Goal: Communication & Community: Answer question/provide support

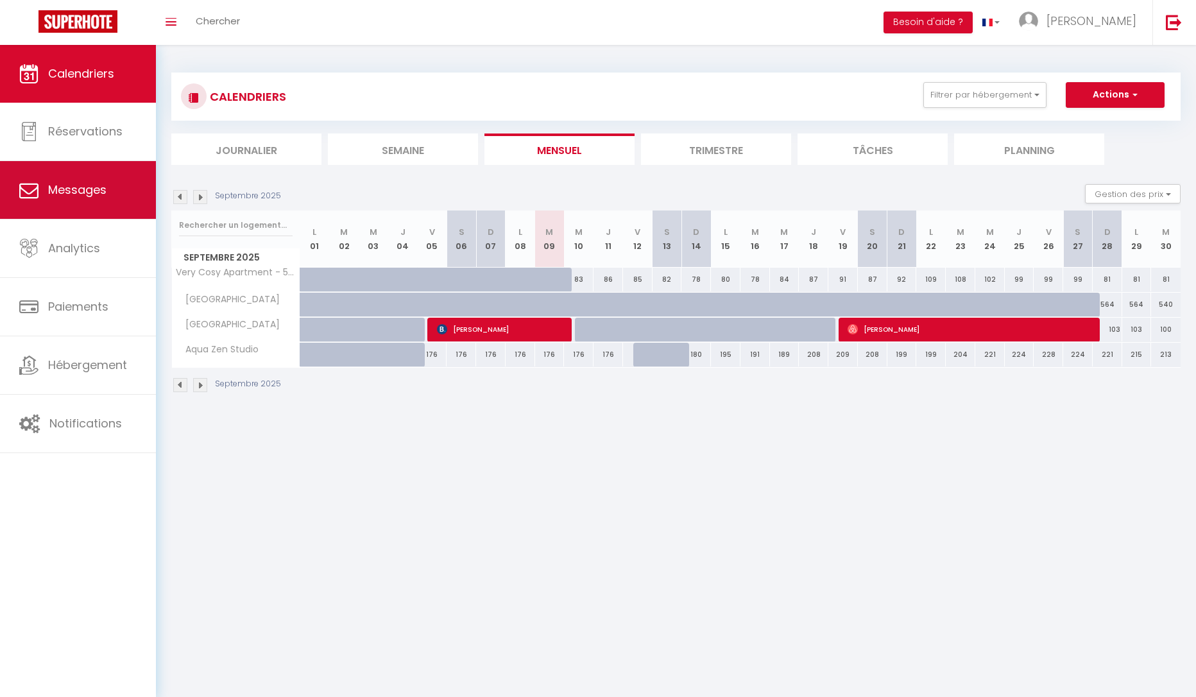
click at [67, 193] on span "Messages" at bounding box center [77, 190] width 58 height 16
select select "message"
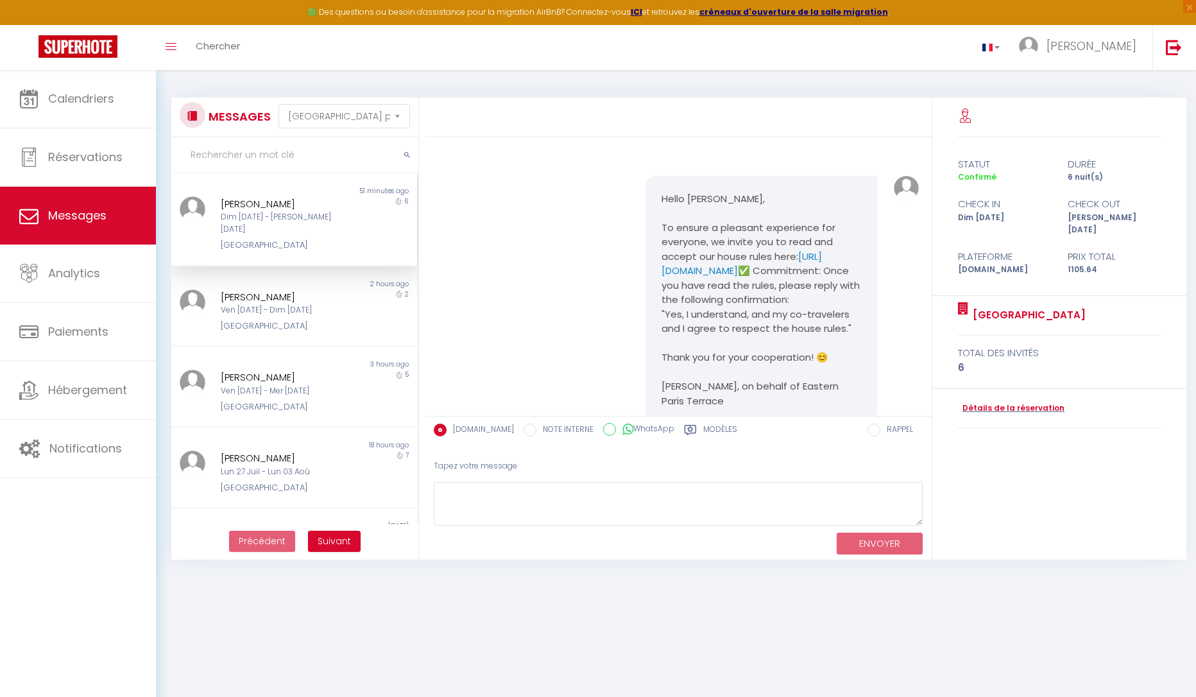
scroll to position [175, 0]
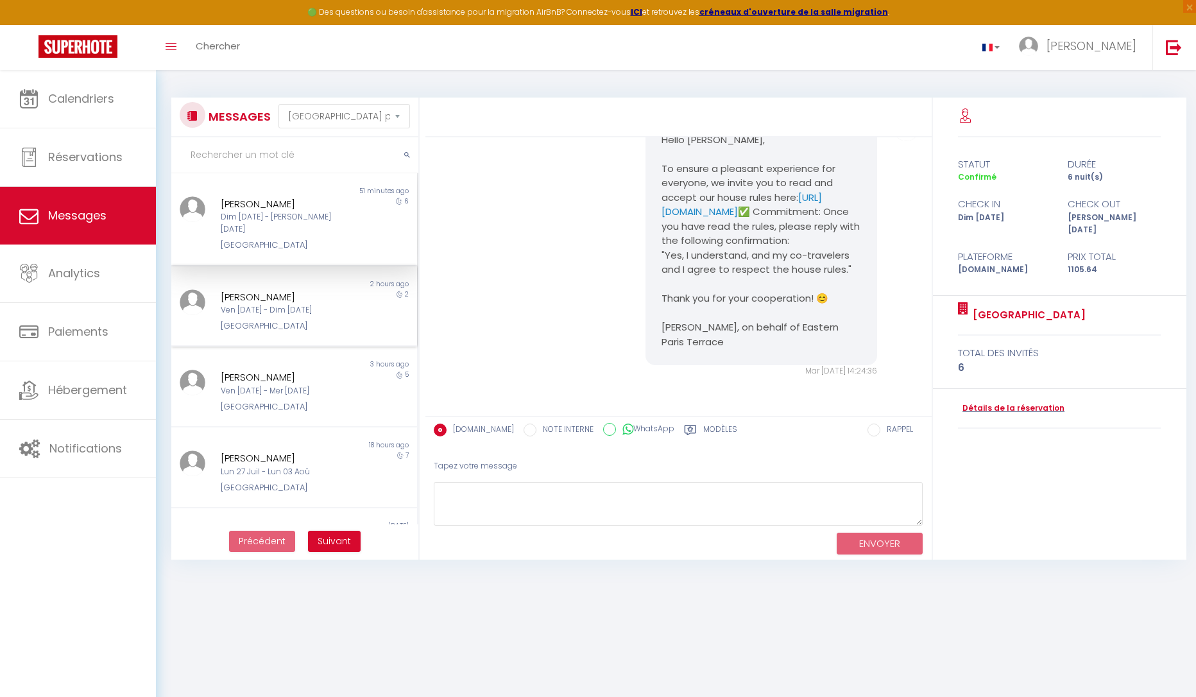
click at [281, 305] on div "[PERSON_NAME] Ven [DATE] - Dim [DATE] [GEOGRAPHIC_DATA]" at bounding box center [283, 311] width 143 height 44
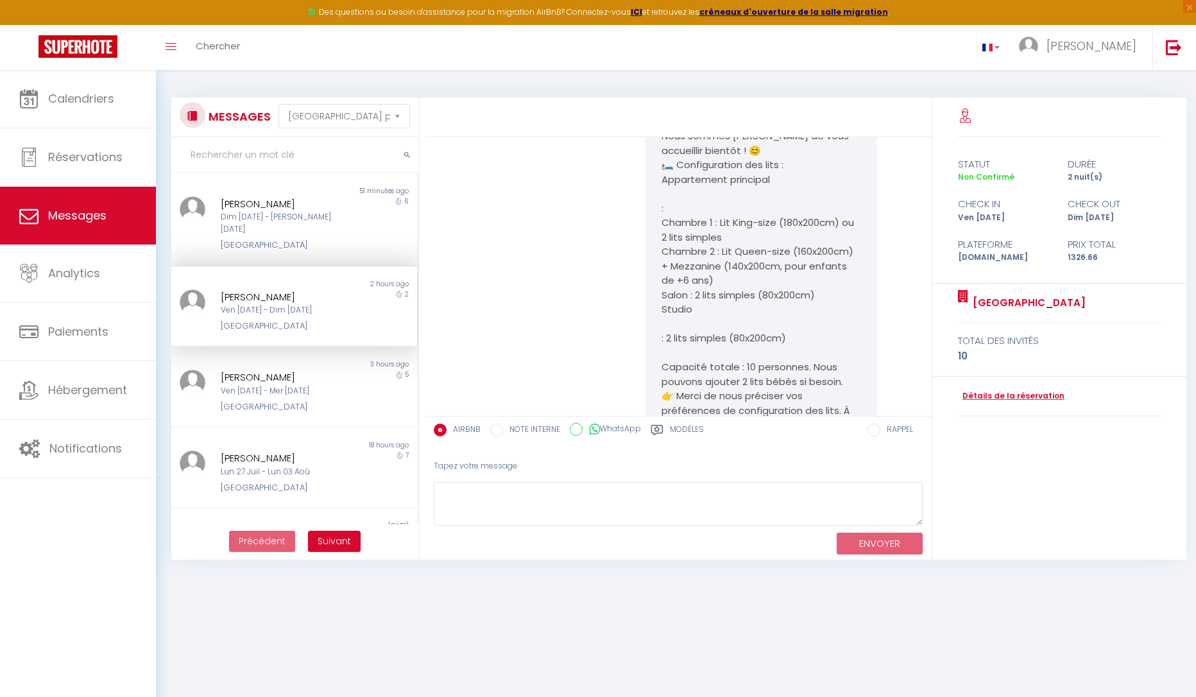
scroll to position [933, 0]
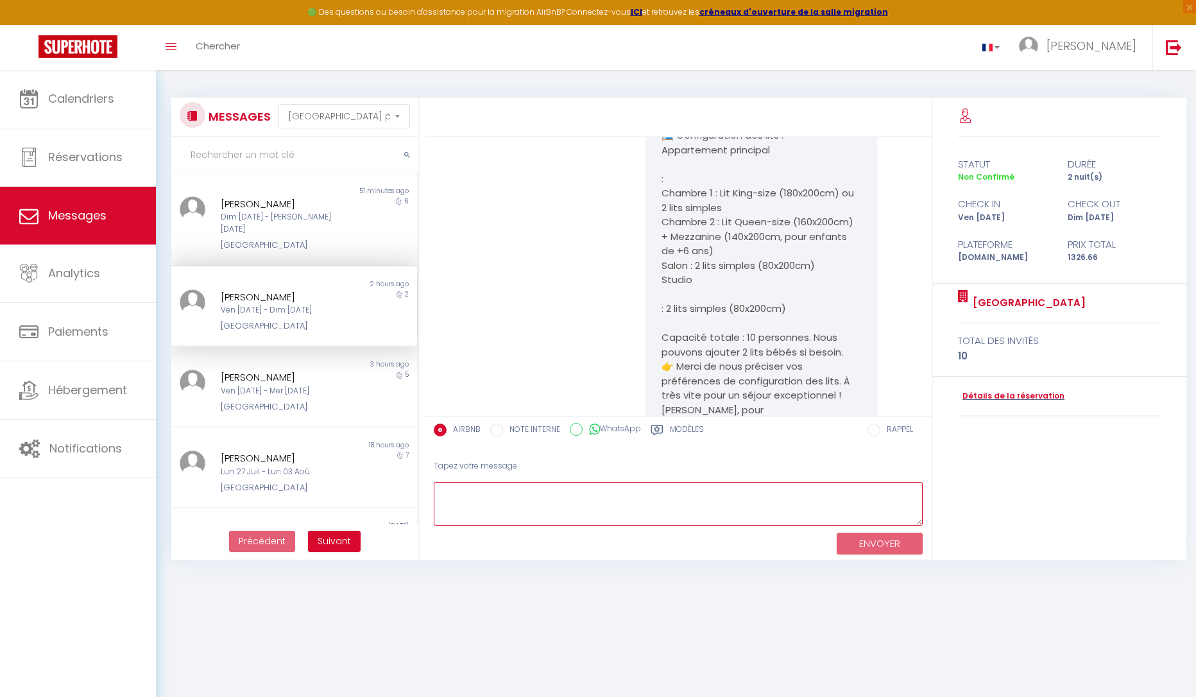
click at [473, 503] on textarea at bounding box center [679, 504] width 490 height 44
paste textarea "Thank you very much for your response. In order to prepare the accommodation ac…"
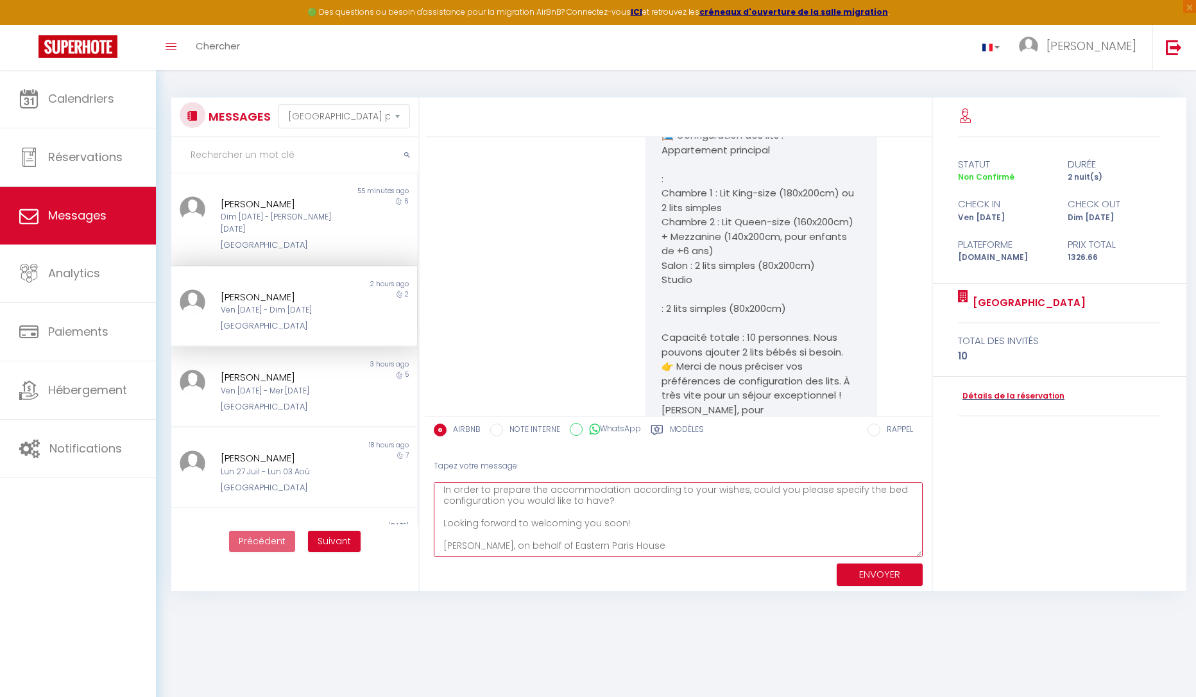
scroll to position [0, 0]
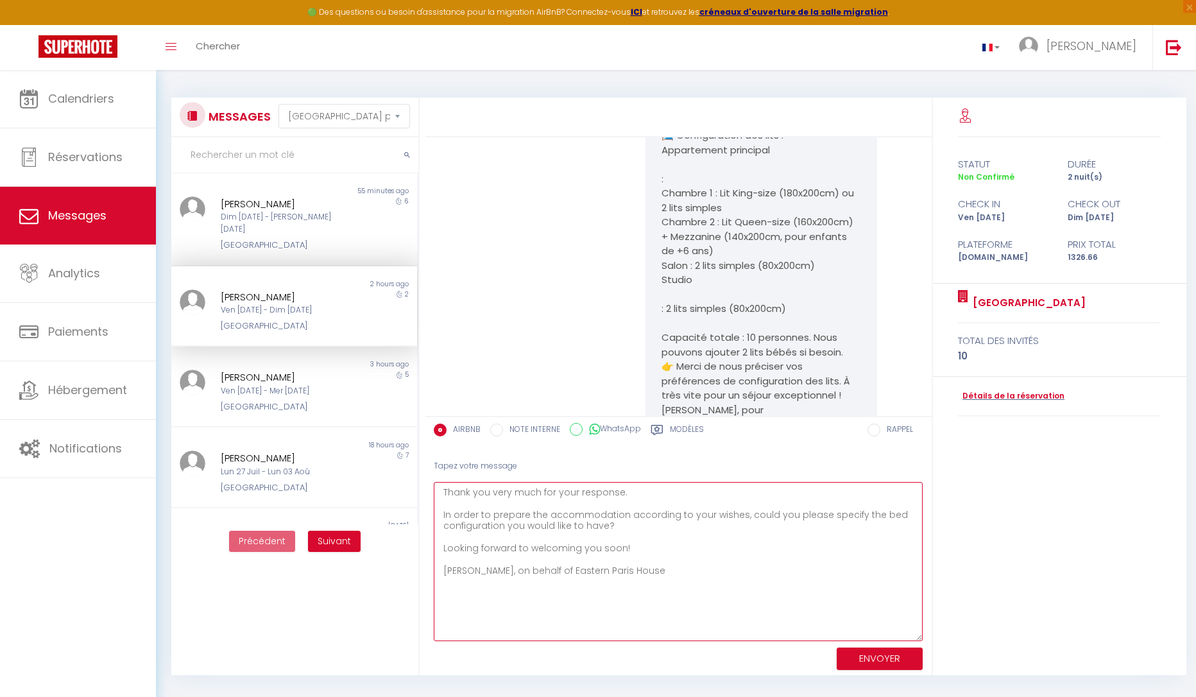
drag, startPoint x: 917, startPoint y: 524, endPoint x: 942, endPoint y: 639, distance: 117.6
click at [942, 639] on div "[PERSON_NAME],, Merci pour votre message et ravi de voir que vous faites partie…" at bounding box center [809, 387] width 769 height 578
click at [443, 501] on textarea "Thank you very much for your response. In order to prepare the accommodation ac…" at bounding box center [679, 561] width 490 height 159
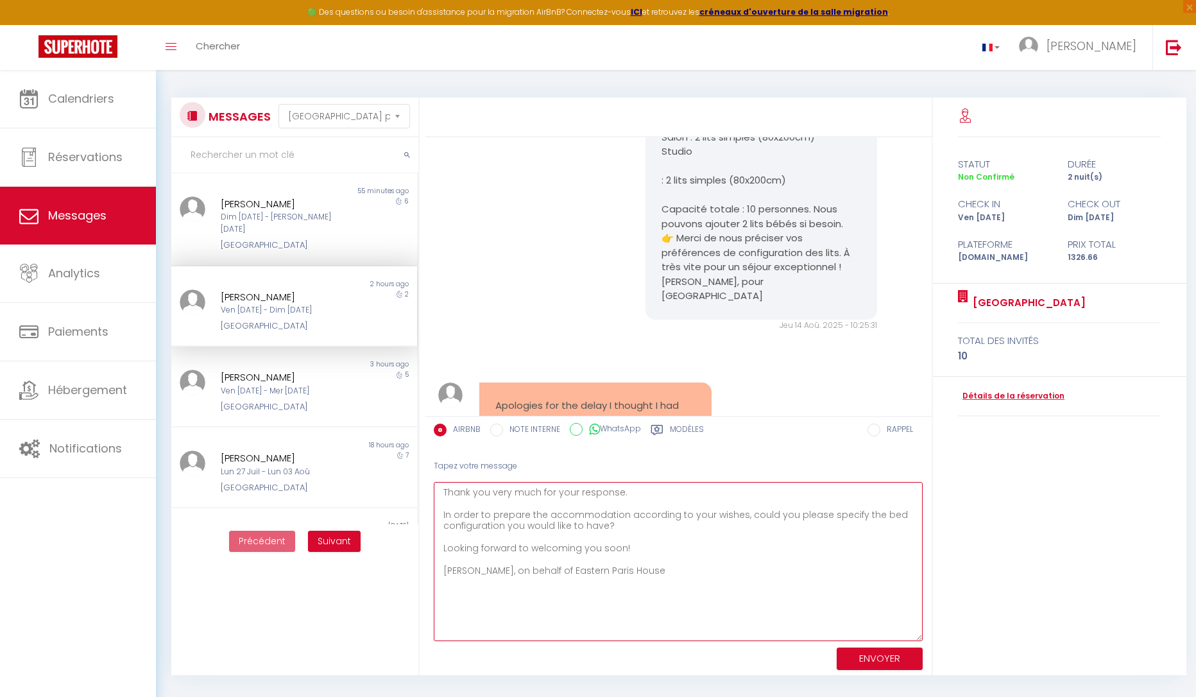
scroll to position [1126, 0]
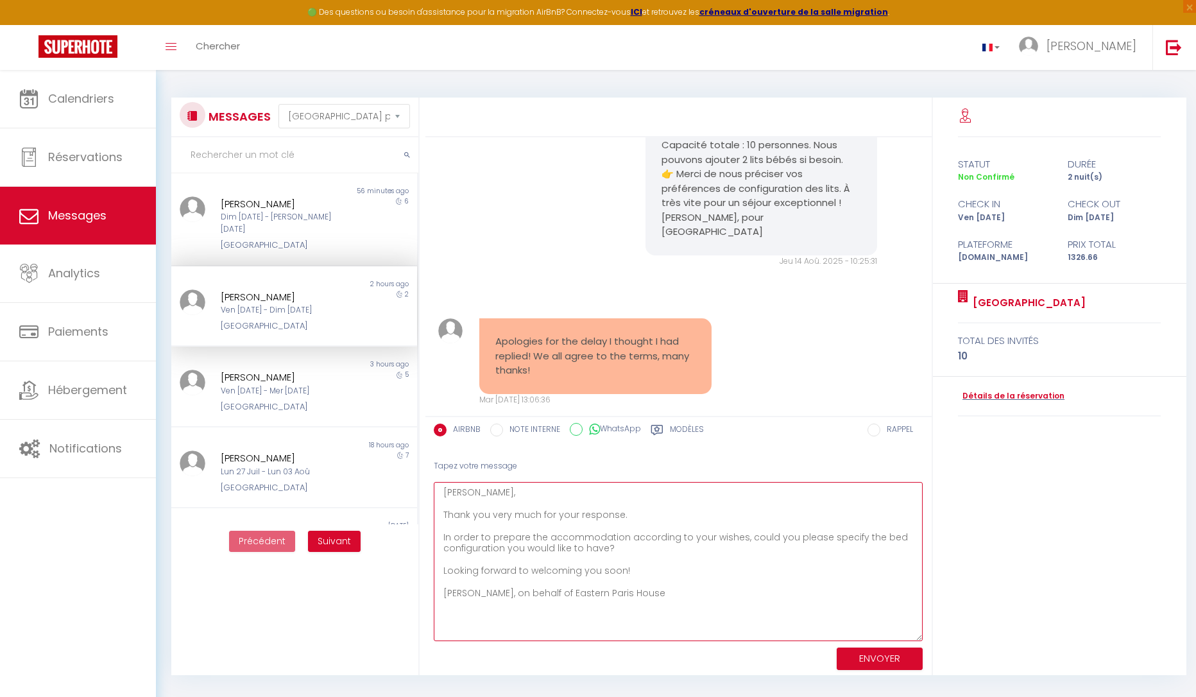
click at [459, 507] on textarea "[PERSON_NAME], Thank you very much for your response. In order to prepare the a…" at bounding box center [679, 561] width 490 height 159
click at [506, 503] on textarea "Hi [PERSON_NAME], Thank you very much for your response. In order to prepare th…" at bounding box center [679, 561] width 490 height 159
click at [888, 545] on textarea "Hi [PERSON_NAME], No worries, thank you very much for your response. In order t…" at bounding box center [679, 561] width 490 height 159
click at [671, 529] on textarea "Hi [PERSON_NAME], No worries, thank you very much for your response. In order t…" at bounding box center [679, 561] width 490 height 159
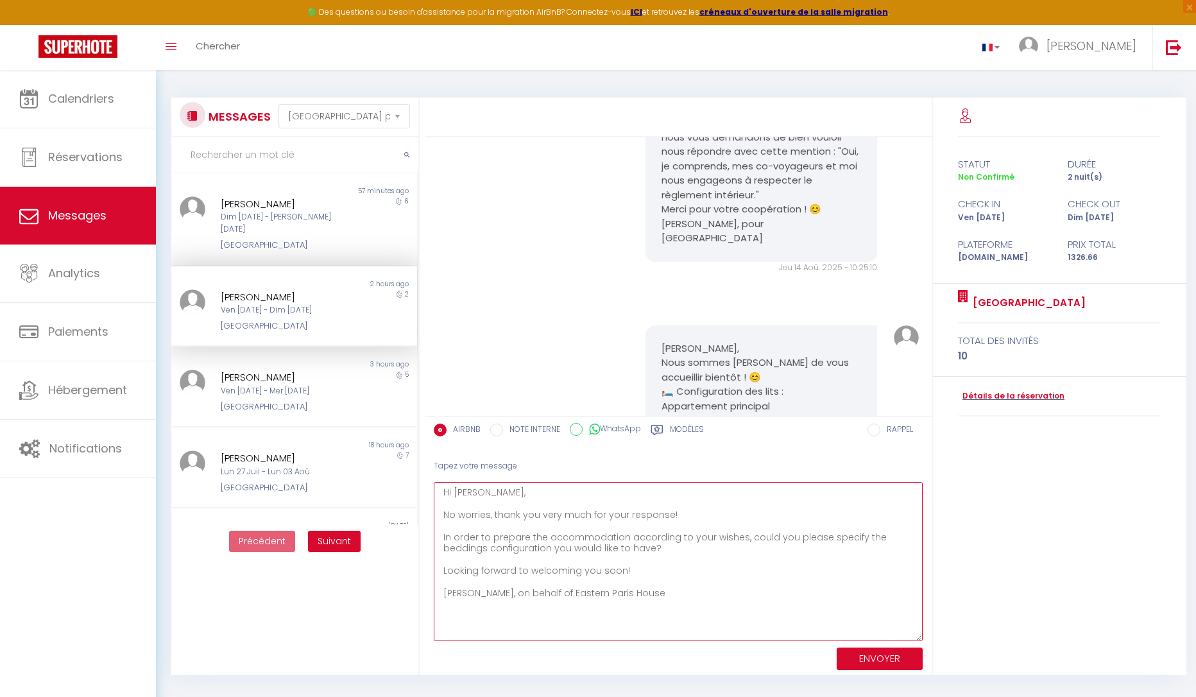
scroll to position [676, 0]
type textarea "Hi [PERSON_NAME], No worries, thank you very much for your response! In order t…"
click at [877, 663] on button "ENVOYER" at bounding box center [880, 659] width 86 height 22
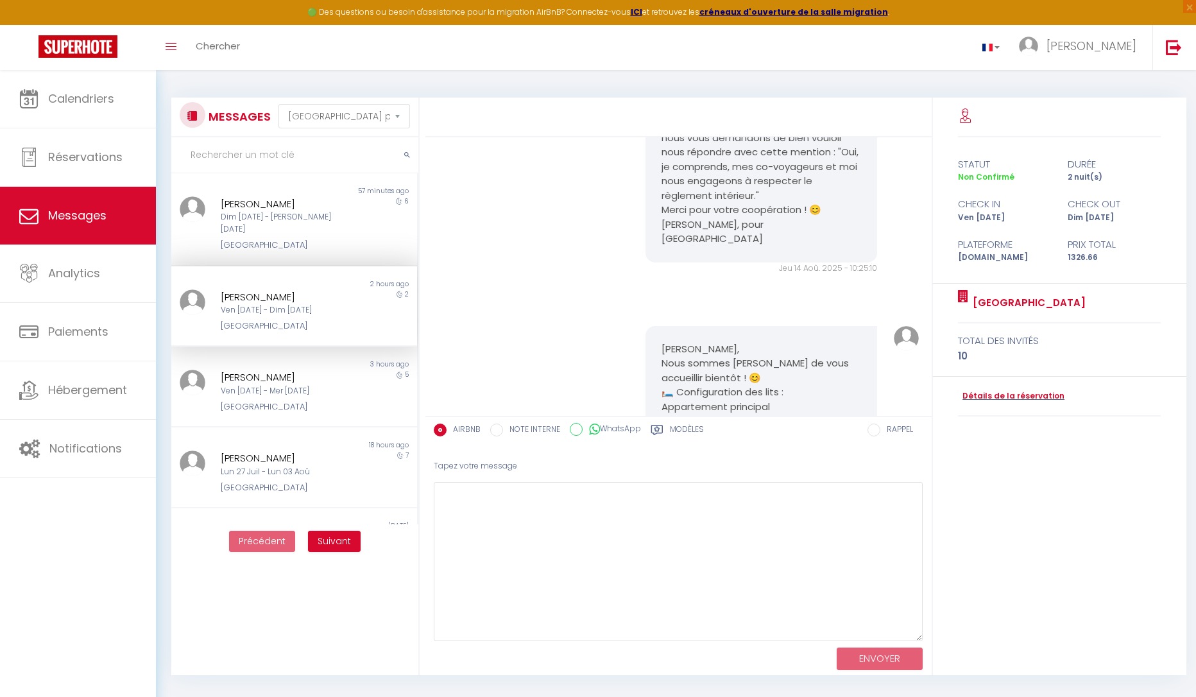
scroll to position [1423, 0]
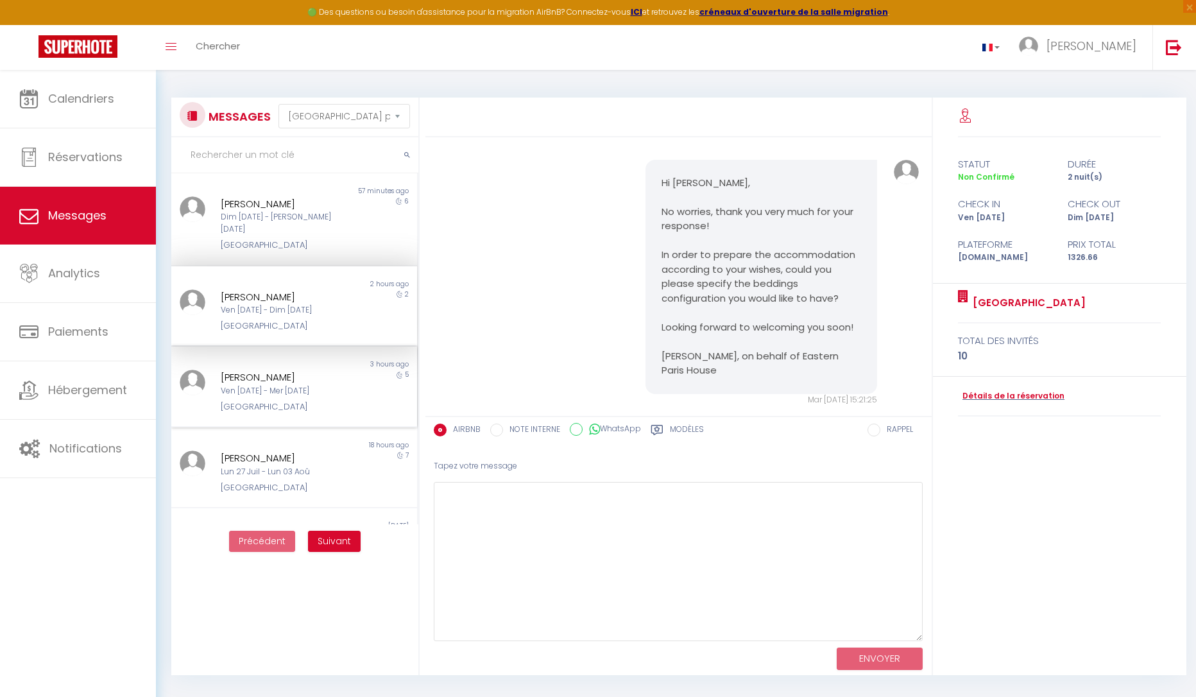
click at [317, 385] on div "Ven [DATE] - Mer [DATE]" at bounding box center [284, 391] width 126 height 12
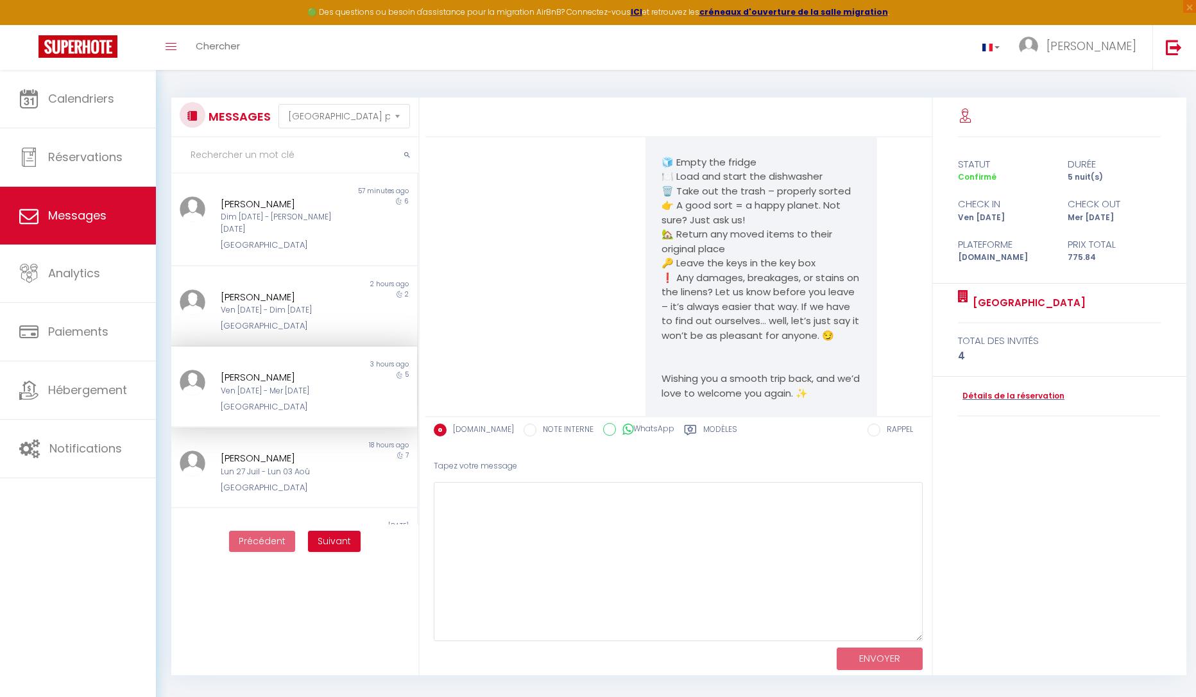
scroll to position [7207, 0]
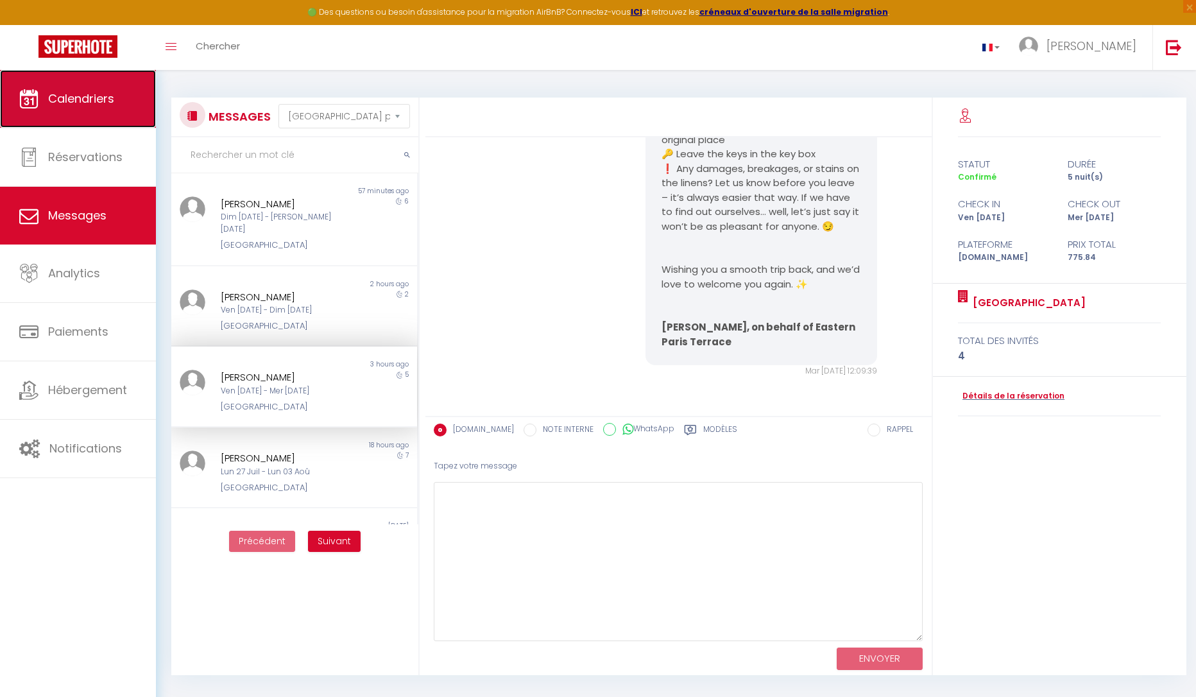
click at [76, 120] on link "Calendriers" at bounding box center [78, 99] width 156 height 58
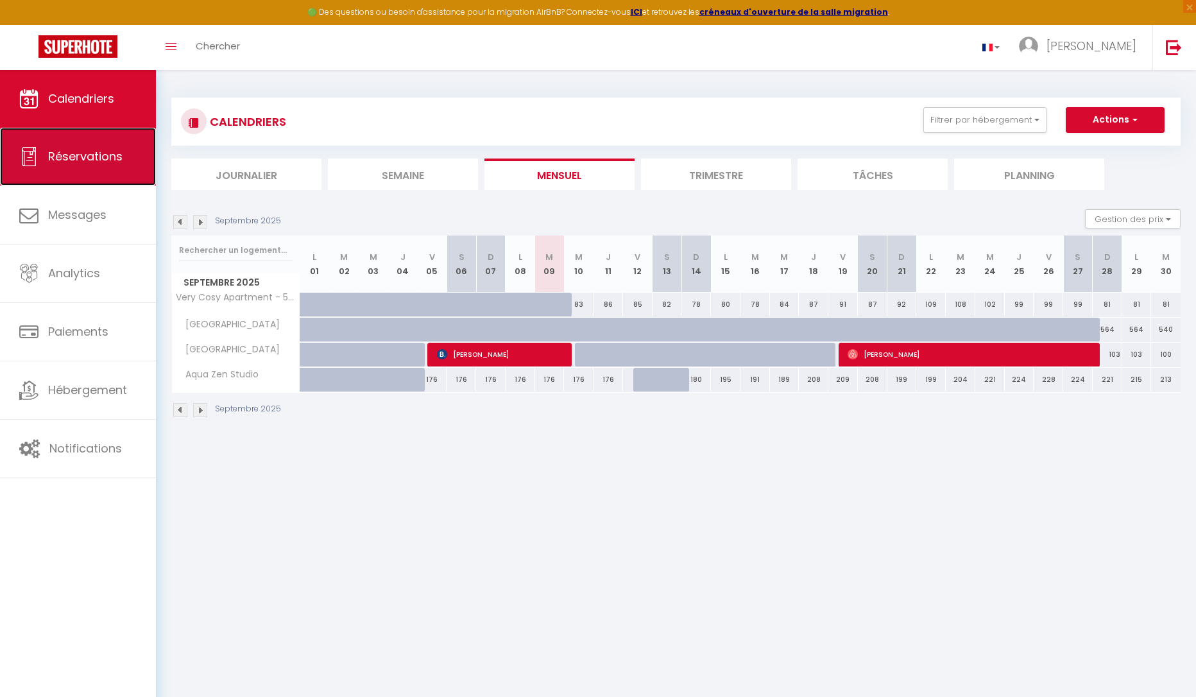
click at [116, 159] on span "Réservations" at bounding box center [85, 156] width 74 height 16
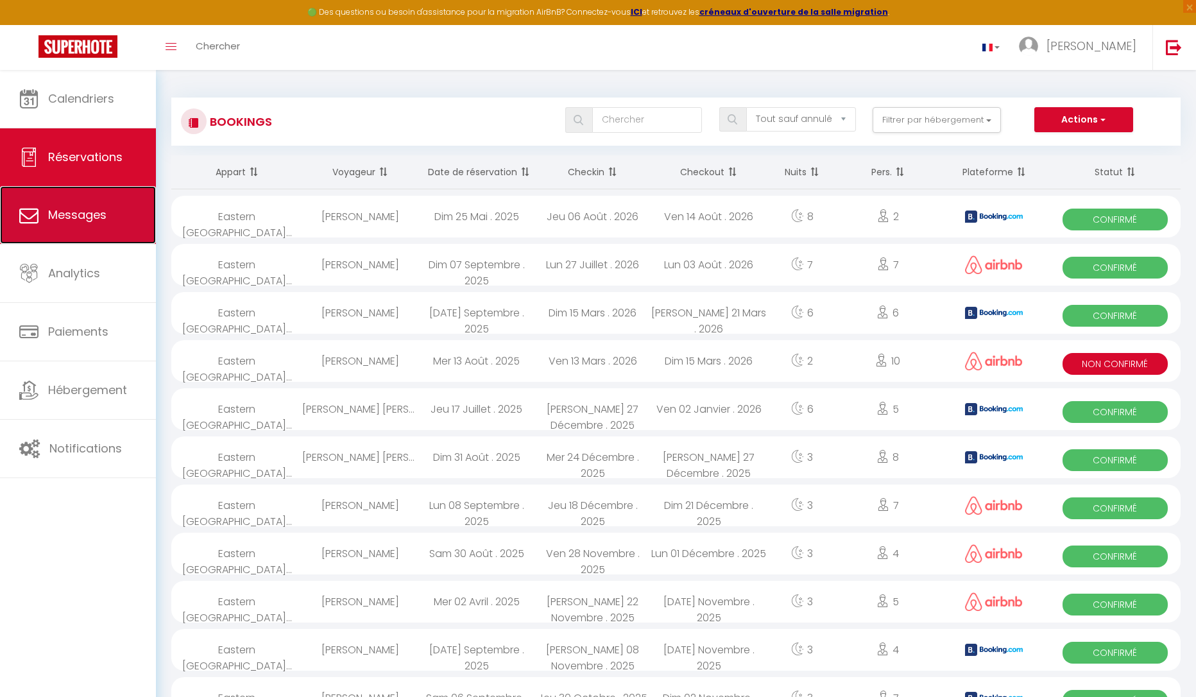
click at [116, 216] on link "Messages" at bounding box center [78, 215] width 156 height 58
select select "message"
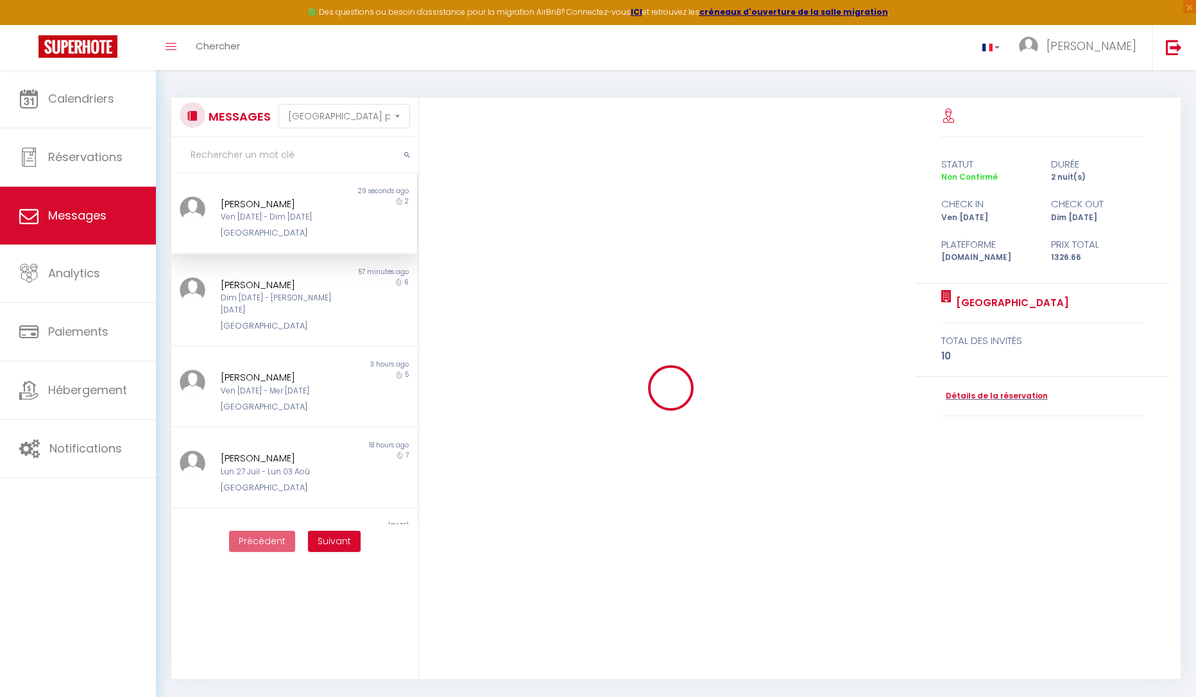
scroll to position [1423, 0]
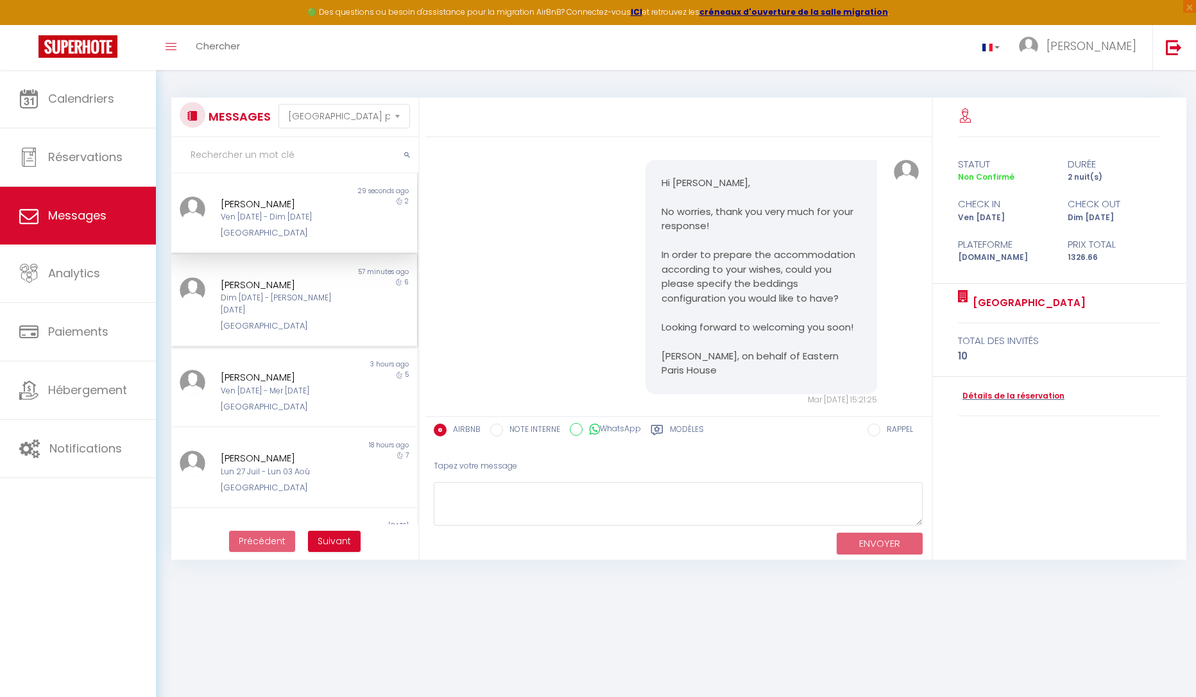
click at [275, 302] on div "Dim [DATE] - [PERSON_NAME] [DATE]" at bounding box center [284, 304] width 126 height 24
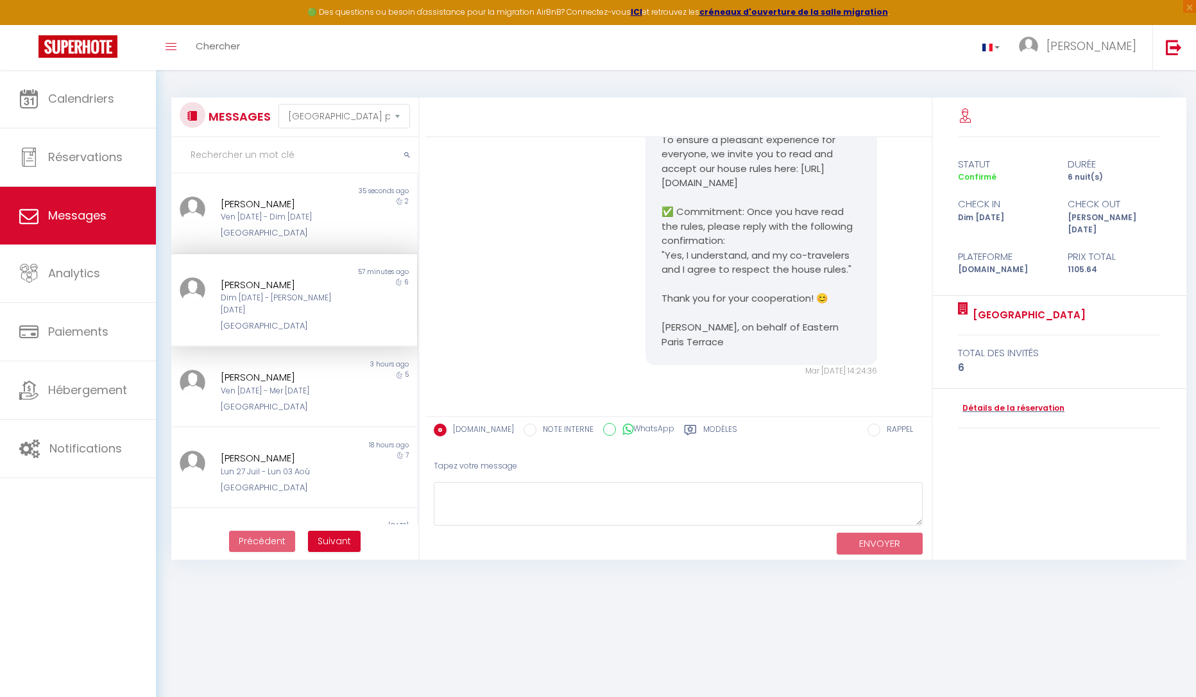
scroll to position [64, 0]
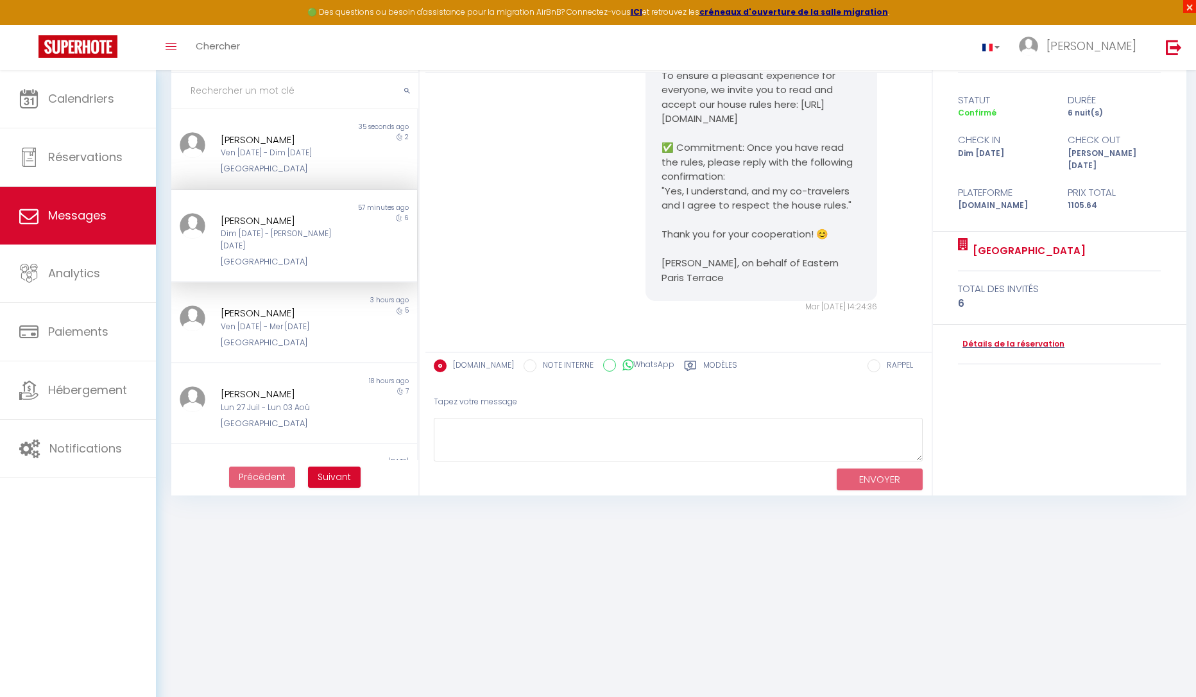
click at [1189, 9] on span "×" at bounding box center [1189, 6] width 13 height 13
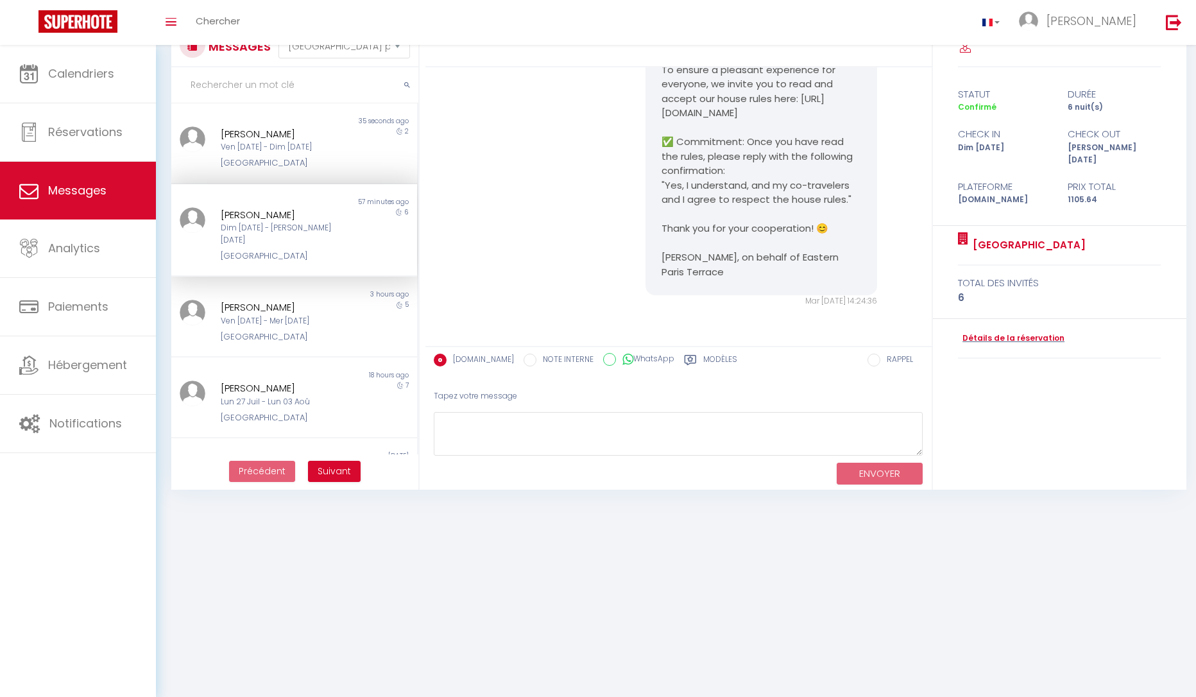
scroll to position [39, 0]
